Goal: Task Accomplishment & Management: Manage account settings

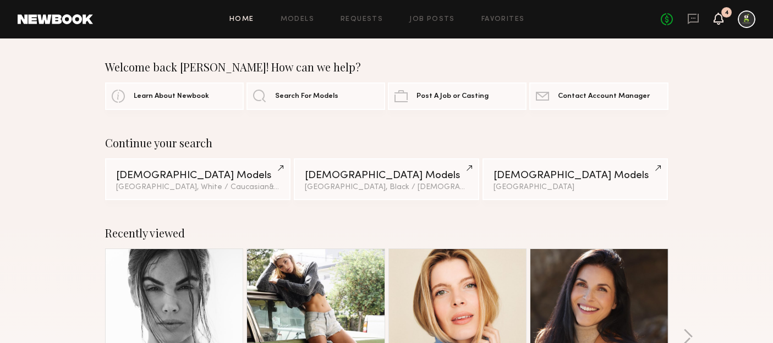
click at [721, 23] on icon at bounding box center [719, 19] width 10 height 12
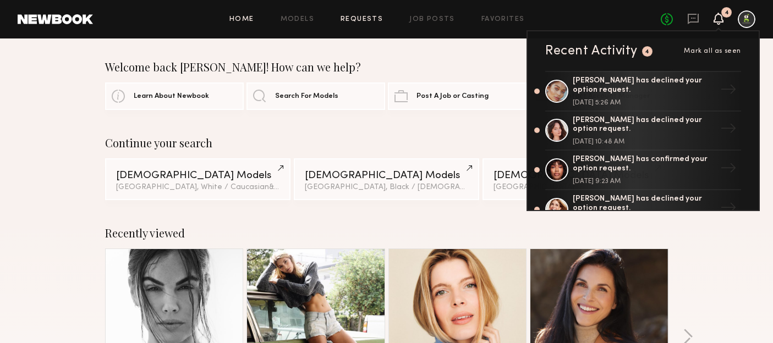
click at [362, 20] on link "Requests" at bounding box center [362, 19] width 42 height 7
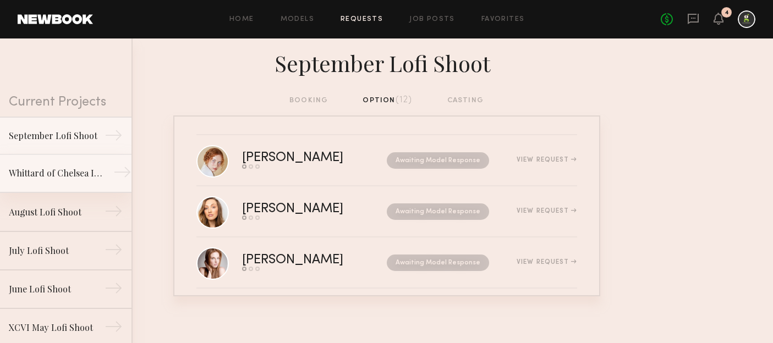
click at [96, 159] on link "Whittard of Chelsea Influencer Event →" at bounding box center [65, 174] width 131 height 39
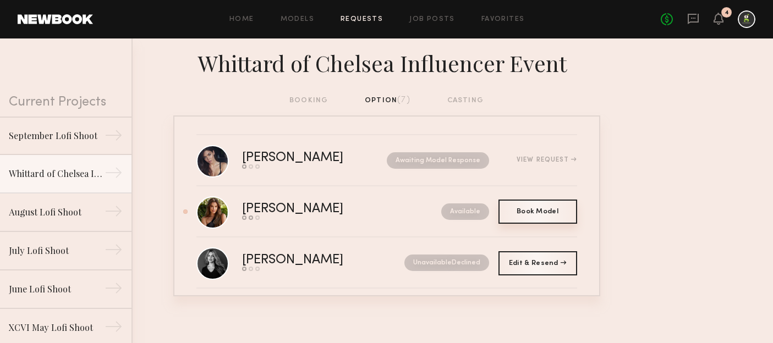
click at [533, 209] on span "Book Model" at bounding box center [538, 212] width 42 height 7
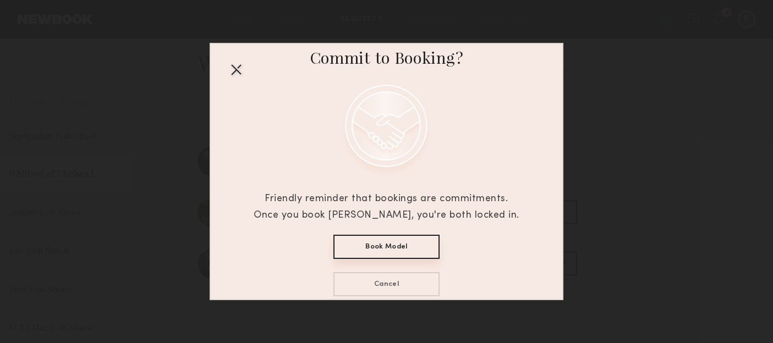
click at [411, 245] on button "Book Model" at bounding box center [386, 247] width 106 height 24
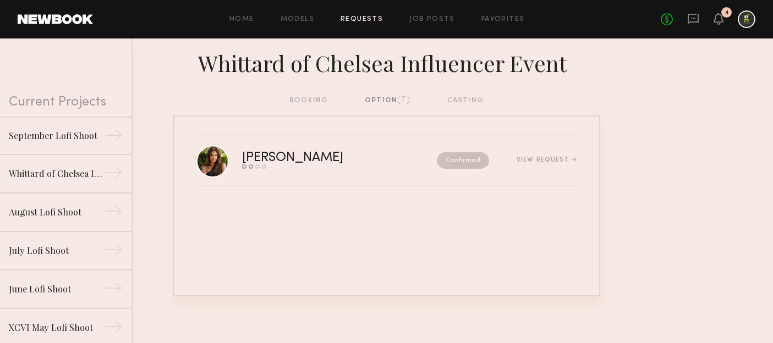
click at [320, 107] on div "booking option (7) casting" at bounding box center [386, 105] width 773 height 21
click at [314, 101] on div "booking option (7) casting" at bounding box center [386, 101] width 194 height 12
click at [308, 100] on div "booking option (7) casting" at bounding box center [386, 101] width 194 height 12
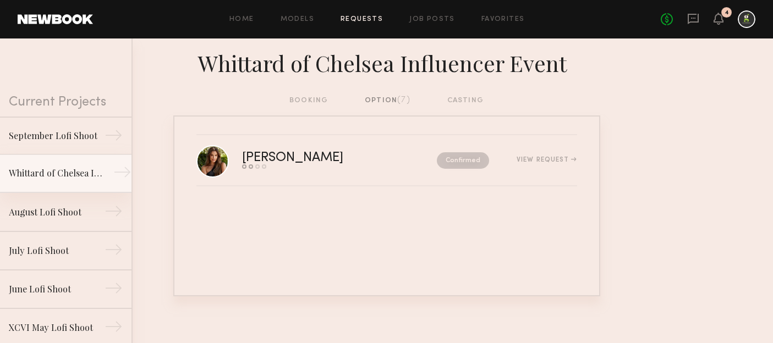
click at [91, 167] on div "Whittard of Chelsea Influencer Event" at bounding box center [57, 173] width 96 height 13
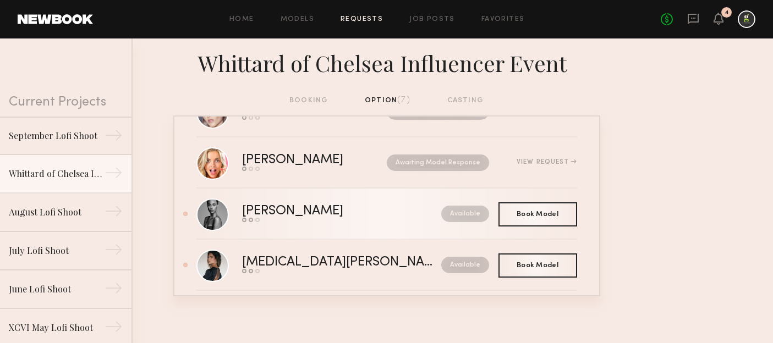
scroll to position [164, 0]
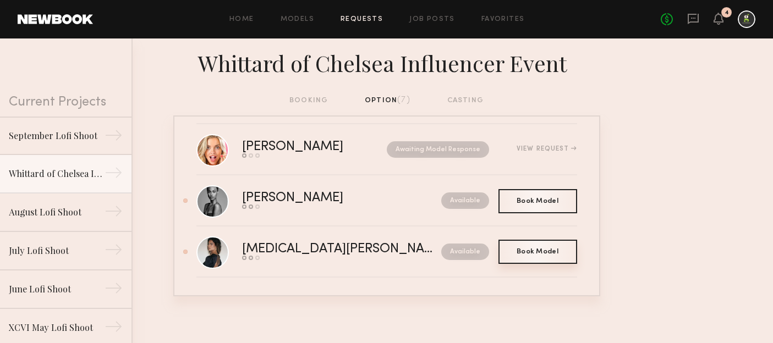
click at [537, 252] on span "Book Model" at bounding box center [538, 252] width 42 height 7
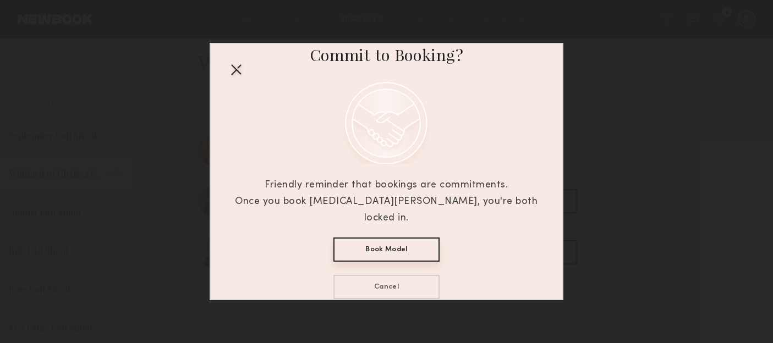
click at [371, 249] on button "Book Model" at bounding box center [386, 250] width 106 height 24
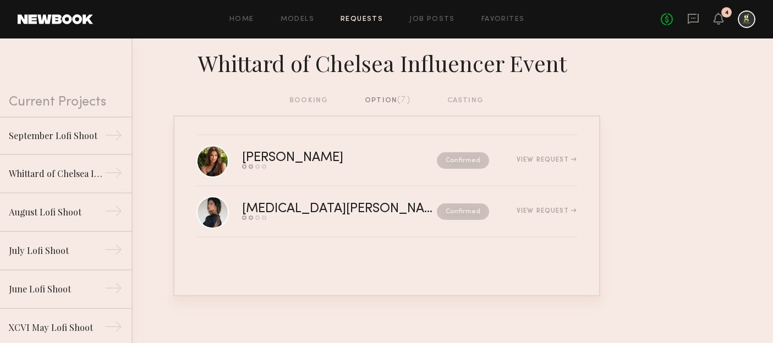
click at [375, 96] on div "option (7)" at bounding box center [388, 101] width 46 height 12
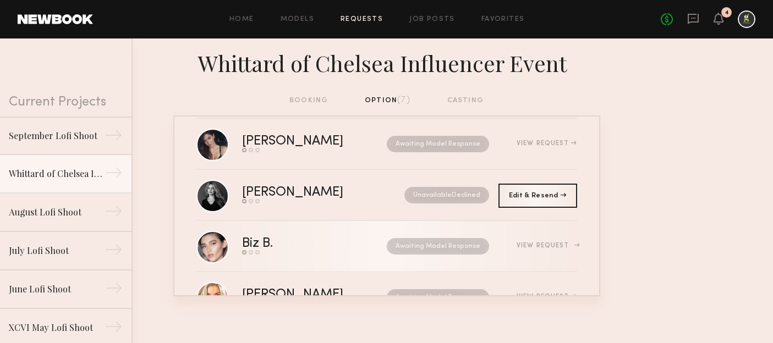
scroll to position [21, 0]
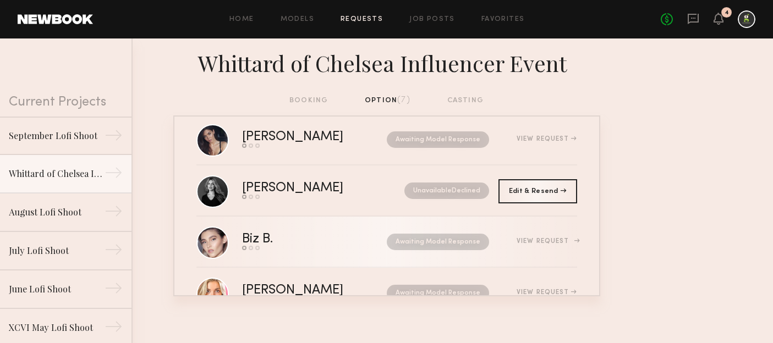
click at [346, 249] on div "Awaiting Model Response" at bounding box center [410, 242] width 160 height 17
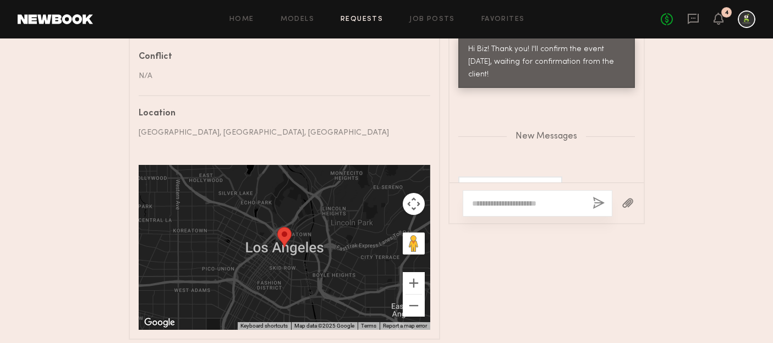
scroll to position [706, 0]
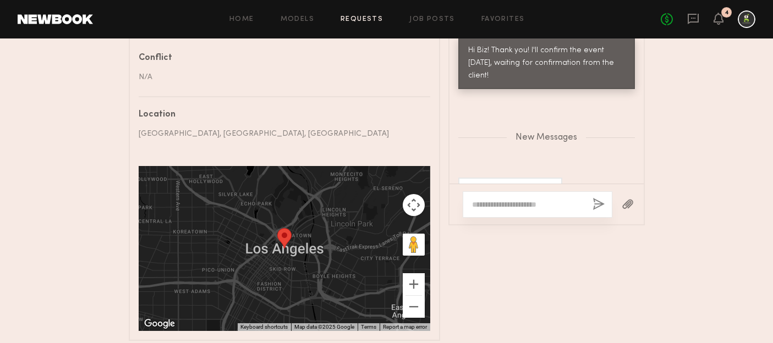
click at [360, 18] on link "Requests" at bounding box center [362, 19] width 42 height 7
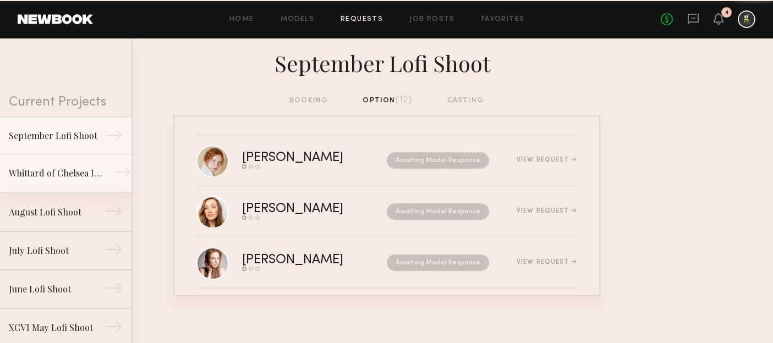
click at [73, 179] on div "Whittard of Chelsea Influencer Event" at bounding box center [57, 173] width 96 height 13
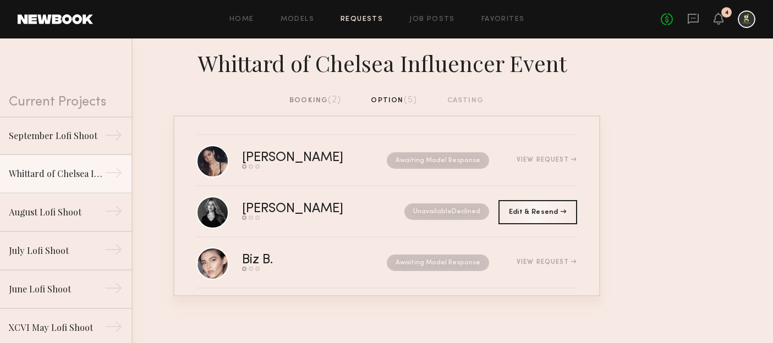
click at [318, 101] on div "booking (2)" at bounding box center [315, 101] width 52 height 12
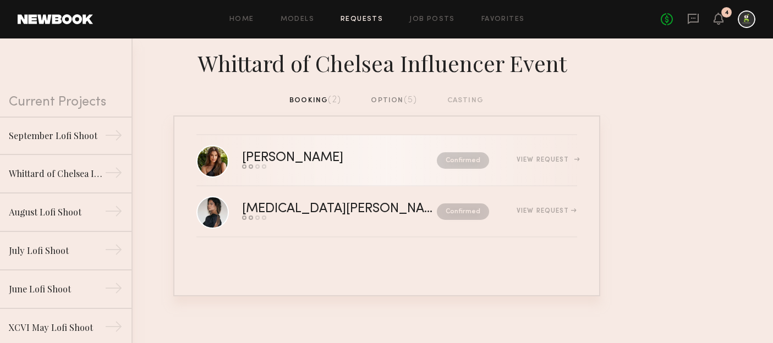
click at [553, 162] on div "View Request" at bounding box center [547, 160] width 60 height 7
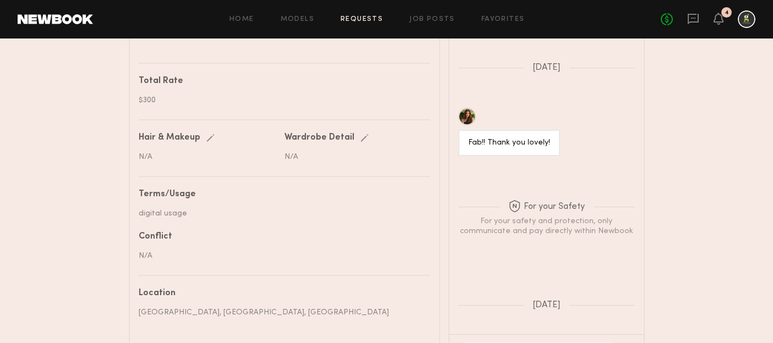
scroll to position [1155, 0]
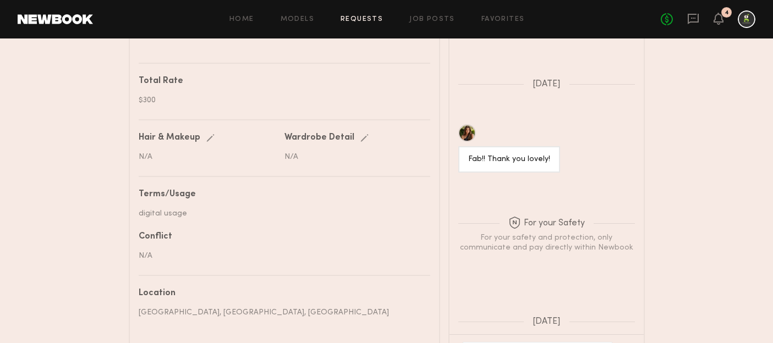
click at [359, 16] on link "Requests" at bounding box center [362, 19] width 42 height 7
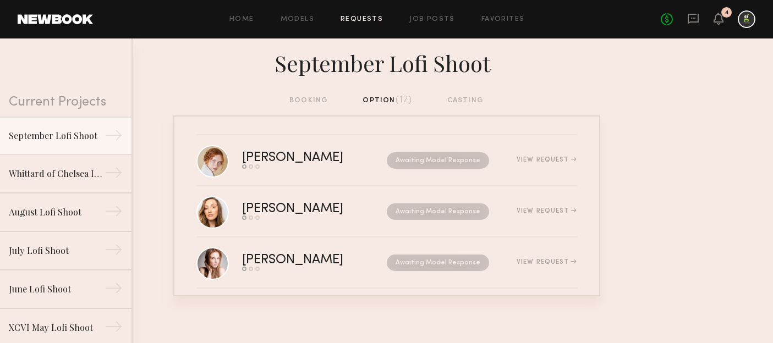
click at [310, 100] on div "booking option (12) casting" at bounding box center [386, 101] width 194 height 12
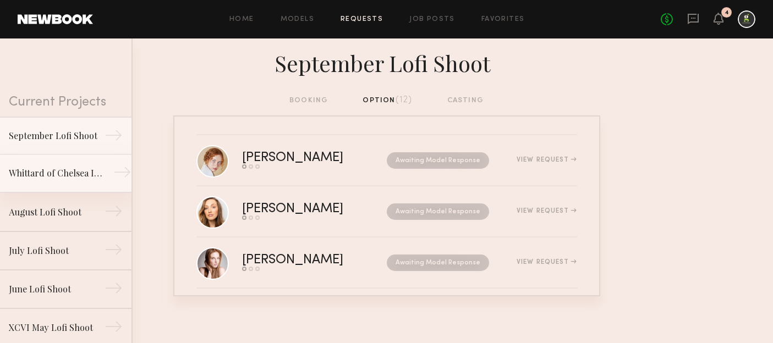
click at [80, 175] on div "Whittard of Chelsea Influencer Event" at bounding box center [57, 173] width 96 height 13
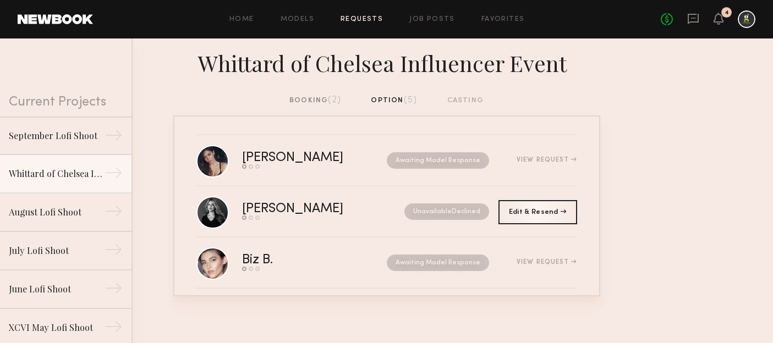
click at [319, 95] on div "booking (2)" at bounding box center [315, 101] width 52 height 12
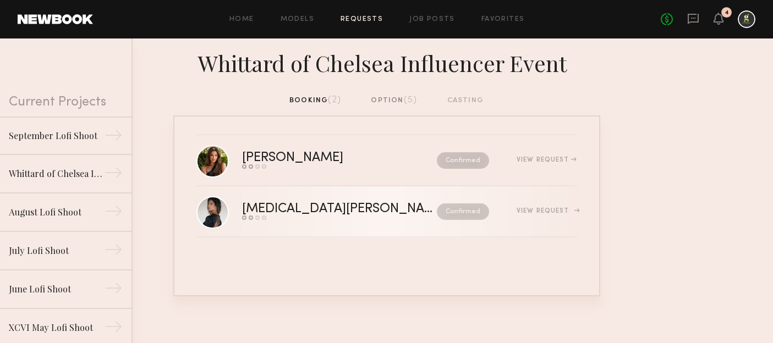
click at [325, 206] on div "[MEDICAL_DATA][PERSON_NAME]" at bounding box center [339, 209] width 195 height 13
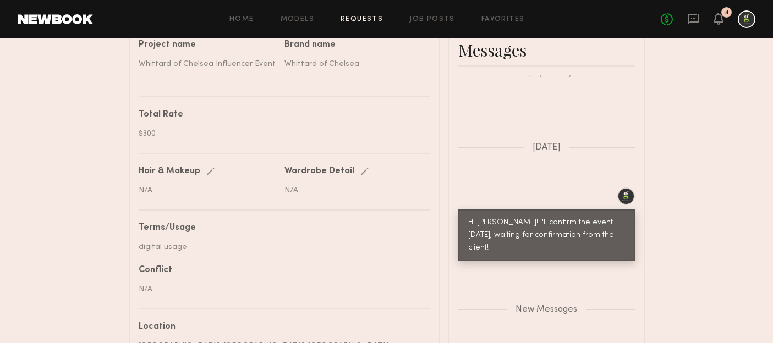
scroll to position [551, 0]
